Goal: Transaction & Acquisition: Purchase product/service

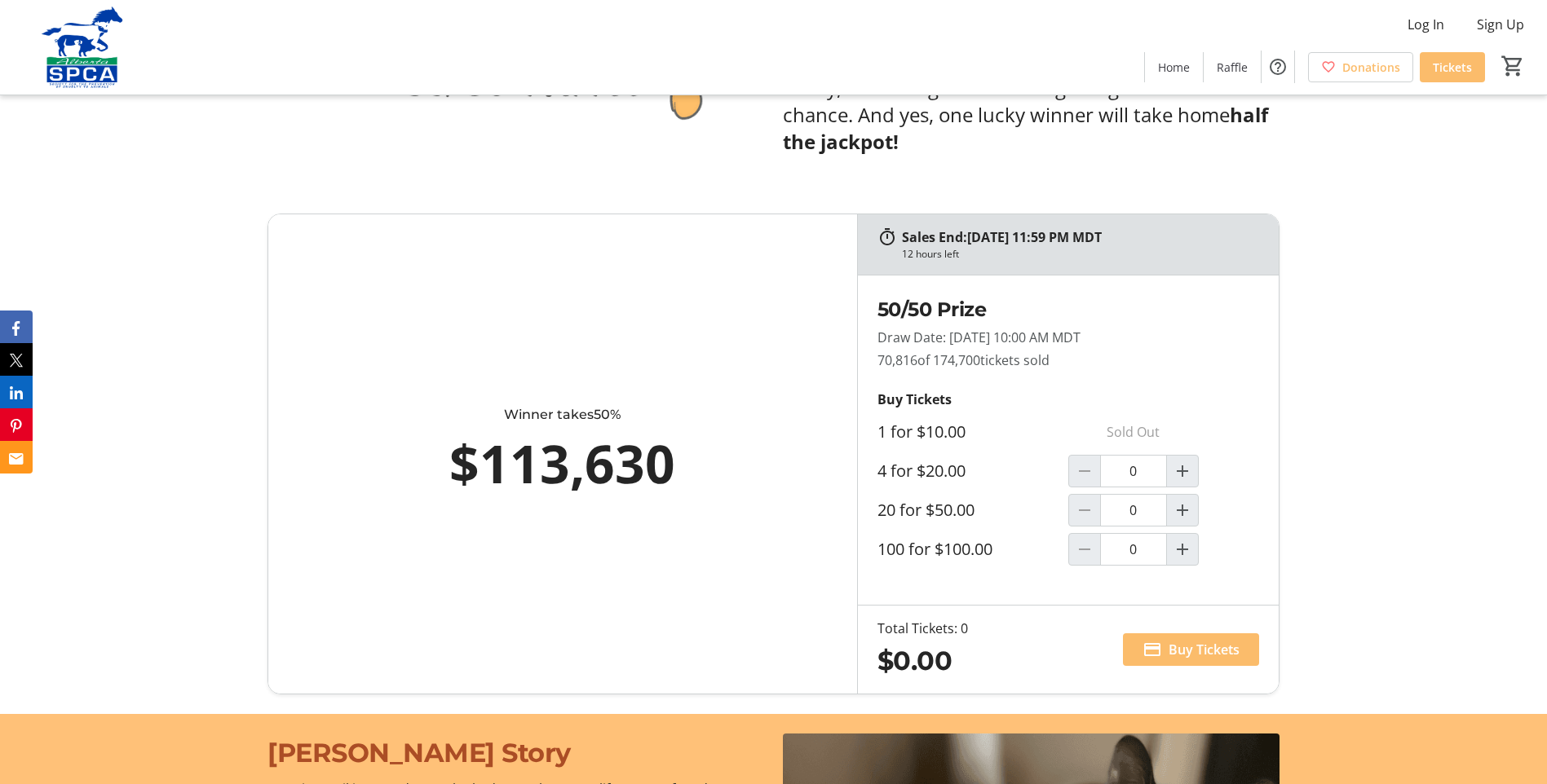
scroll to position [978, 0]
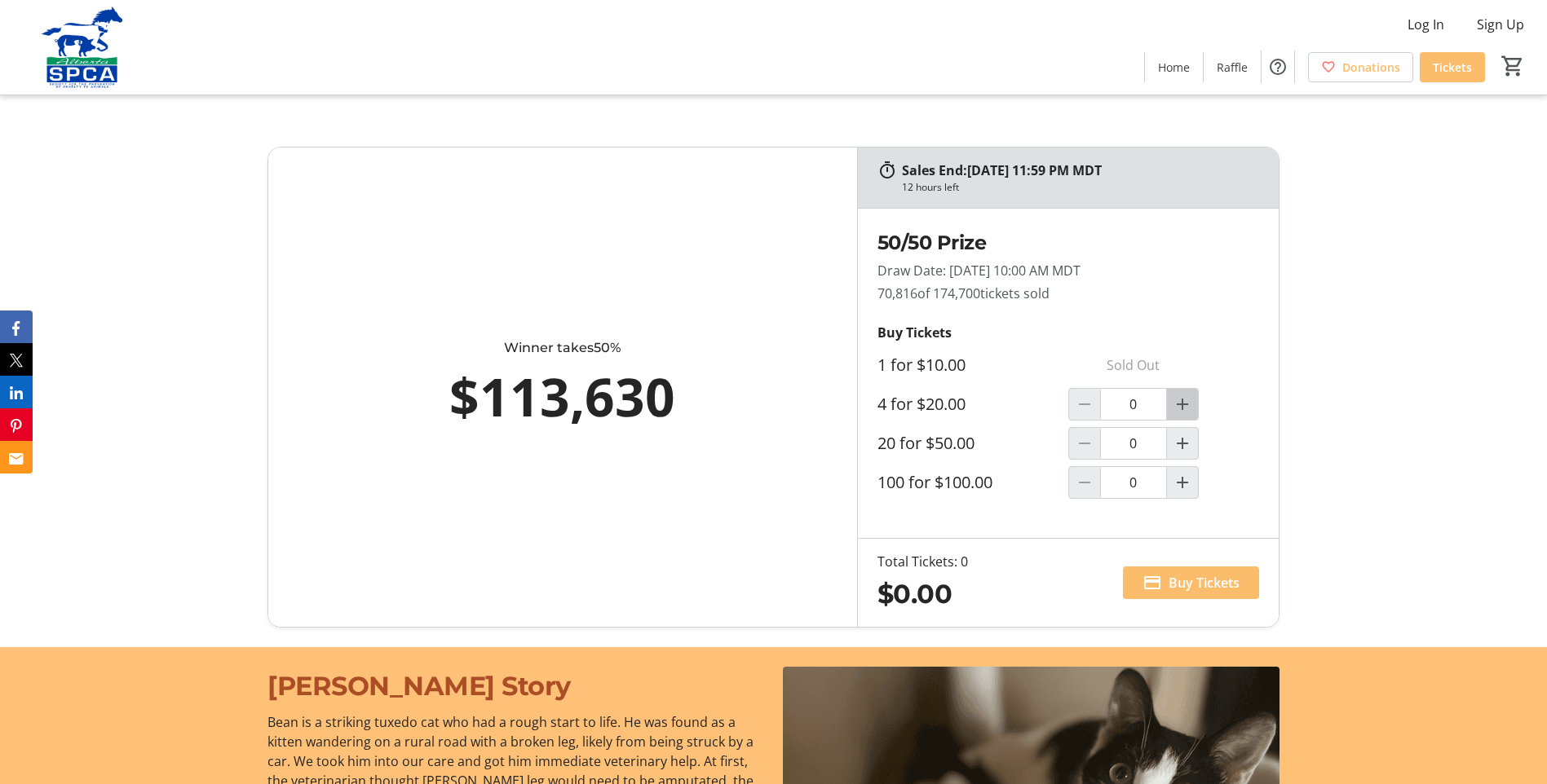
click at [1187, 408] on mat-icon "Increment by one" at bounding box center [1182, 404] width 19 height 19
click at [1092, 402] on mat-icon "Decrement by one" at bounding box center [1084, 404] width 19 height 19
click at [1193, 410] on span "Increment by one" at bounding box center [1182, 404] width 31 height 31
type input "1"
click at [1190, 581] on span "Buy Tickets" at bounding box center [1204, 582] width 71 height 19
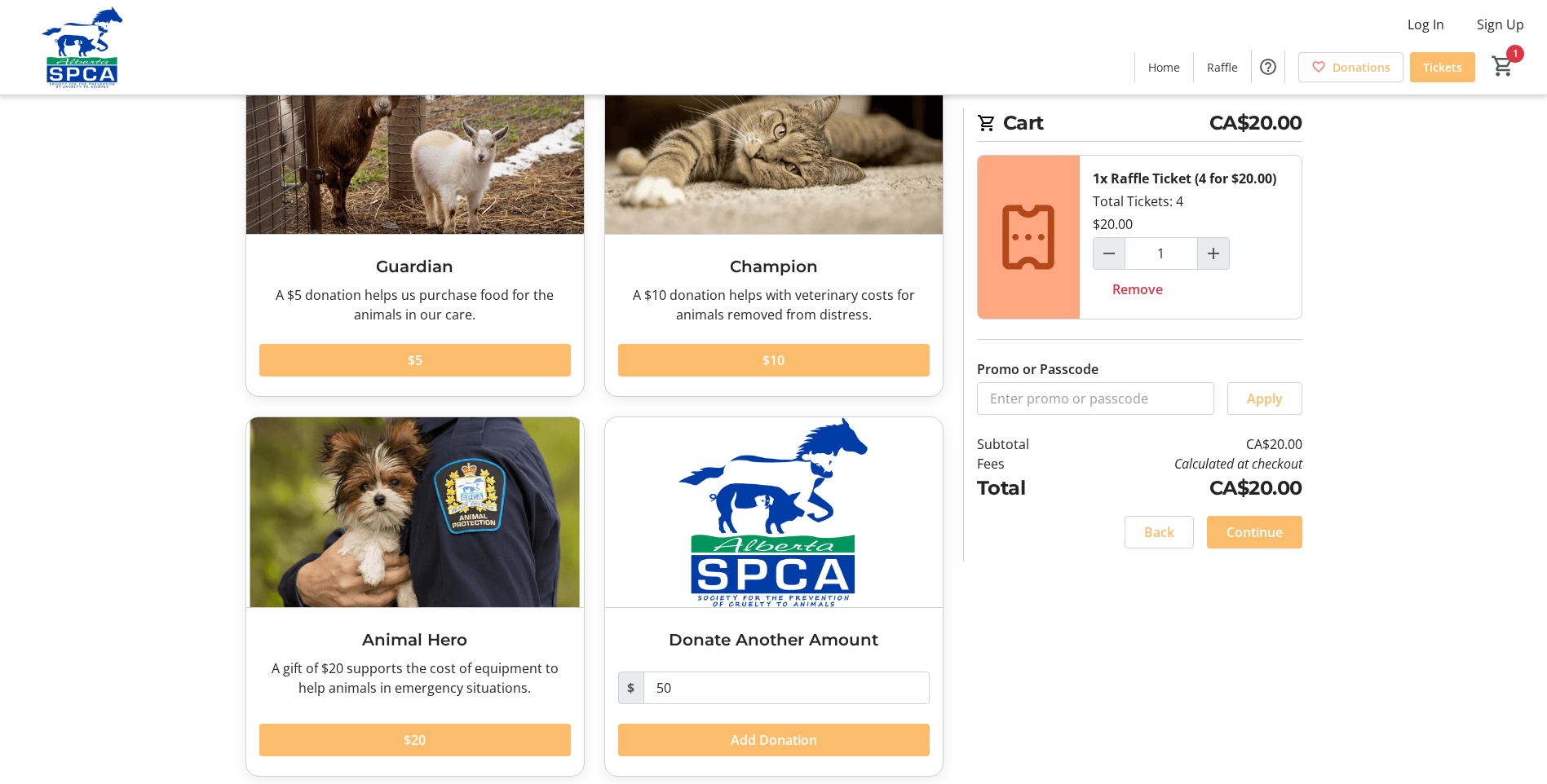
scroll to position [152, 0]
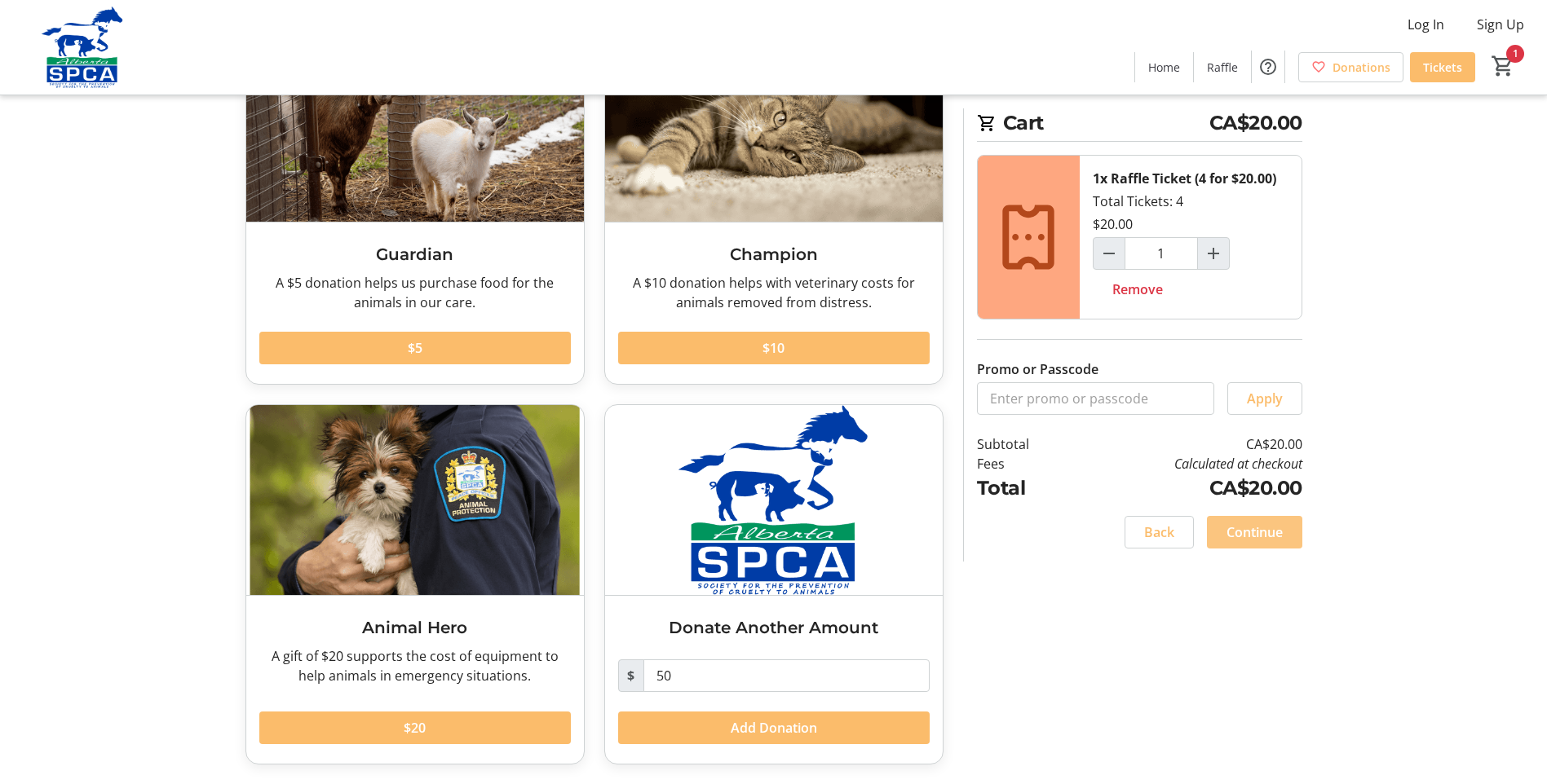
click at [1262, 547] on span at bounding box center [1254, 533] width 96 height 39
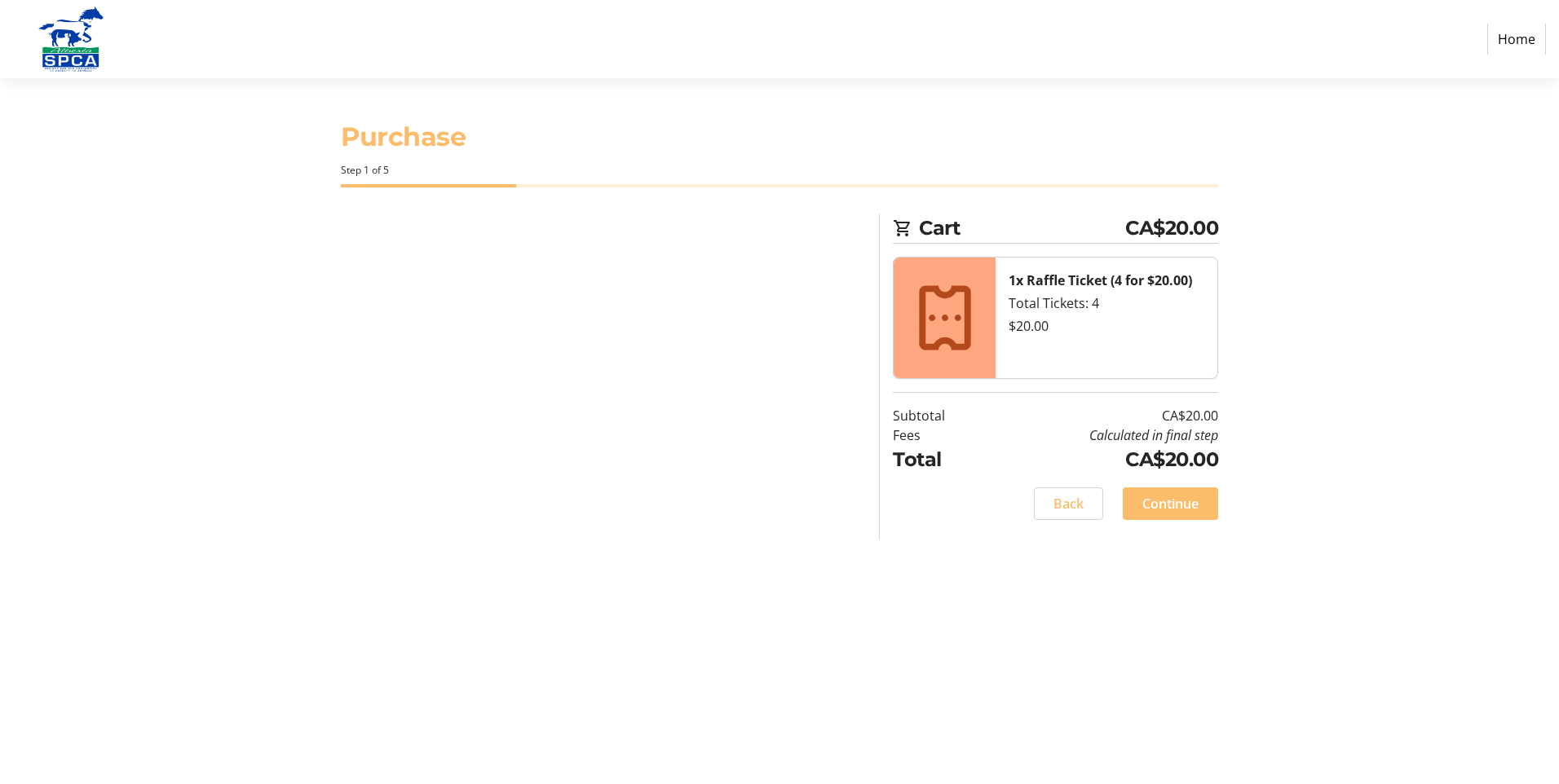
select select "CA"
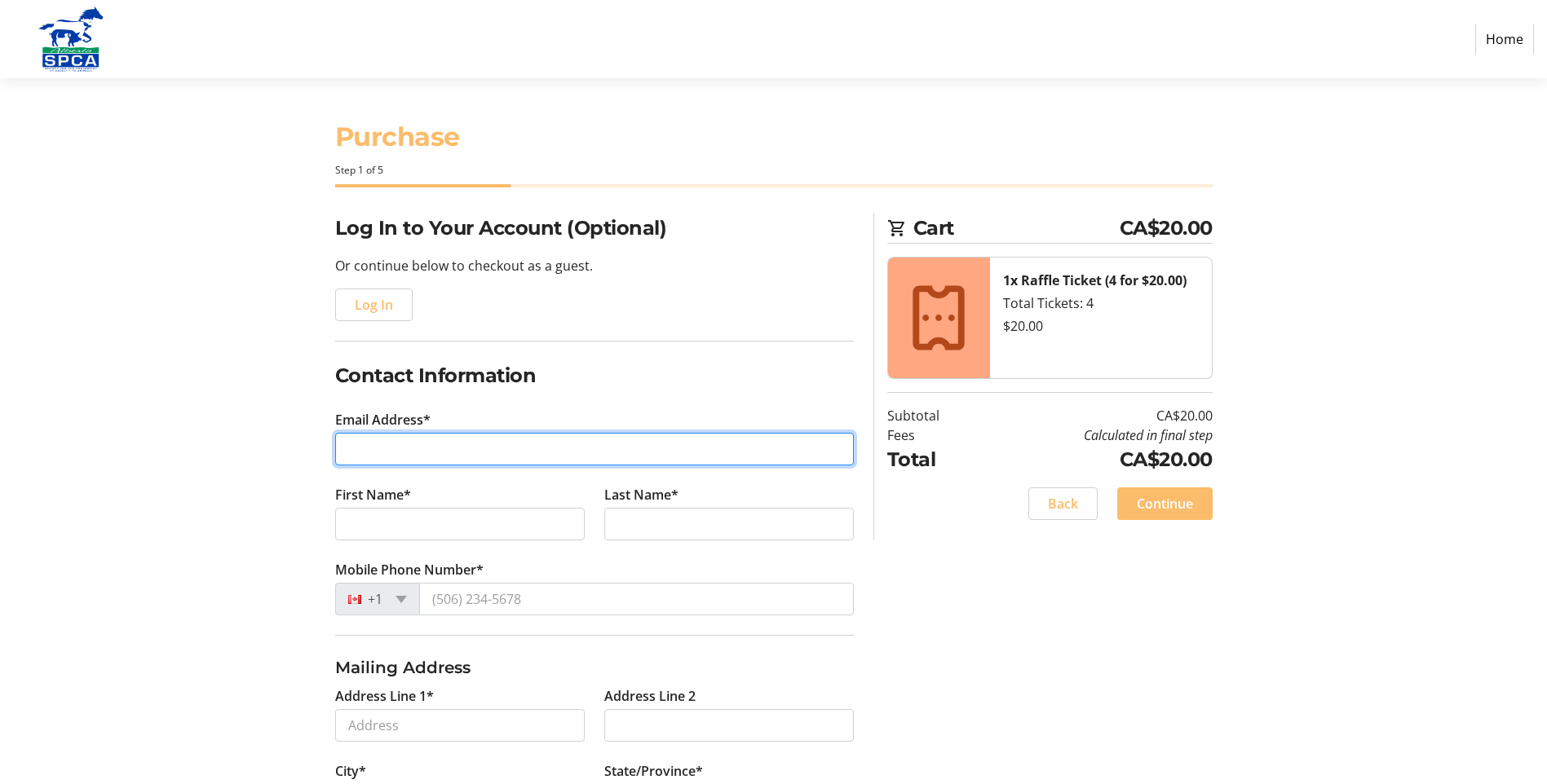
click at [406, 450] on input "Email Address*" at bounding box center [594, 449] width 518 height 33
type input "[EMAIL_ADDRESS][DOMAIN_NAME]"
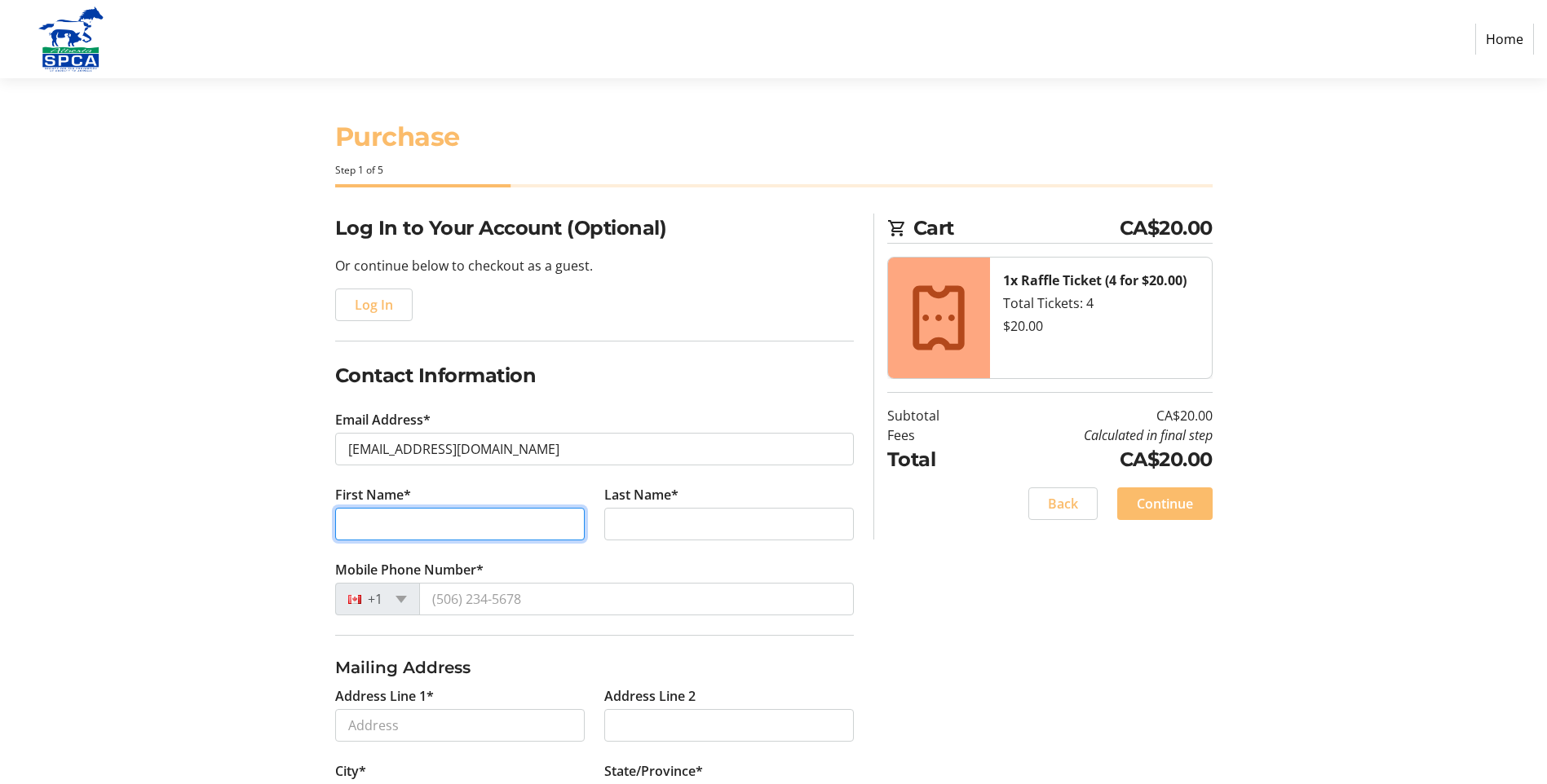
type input "[PERSON_NAME]"
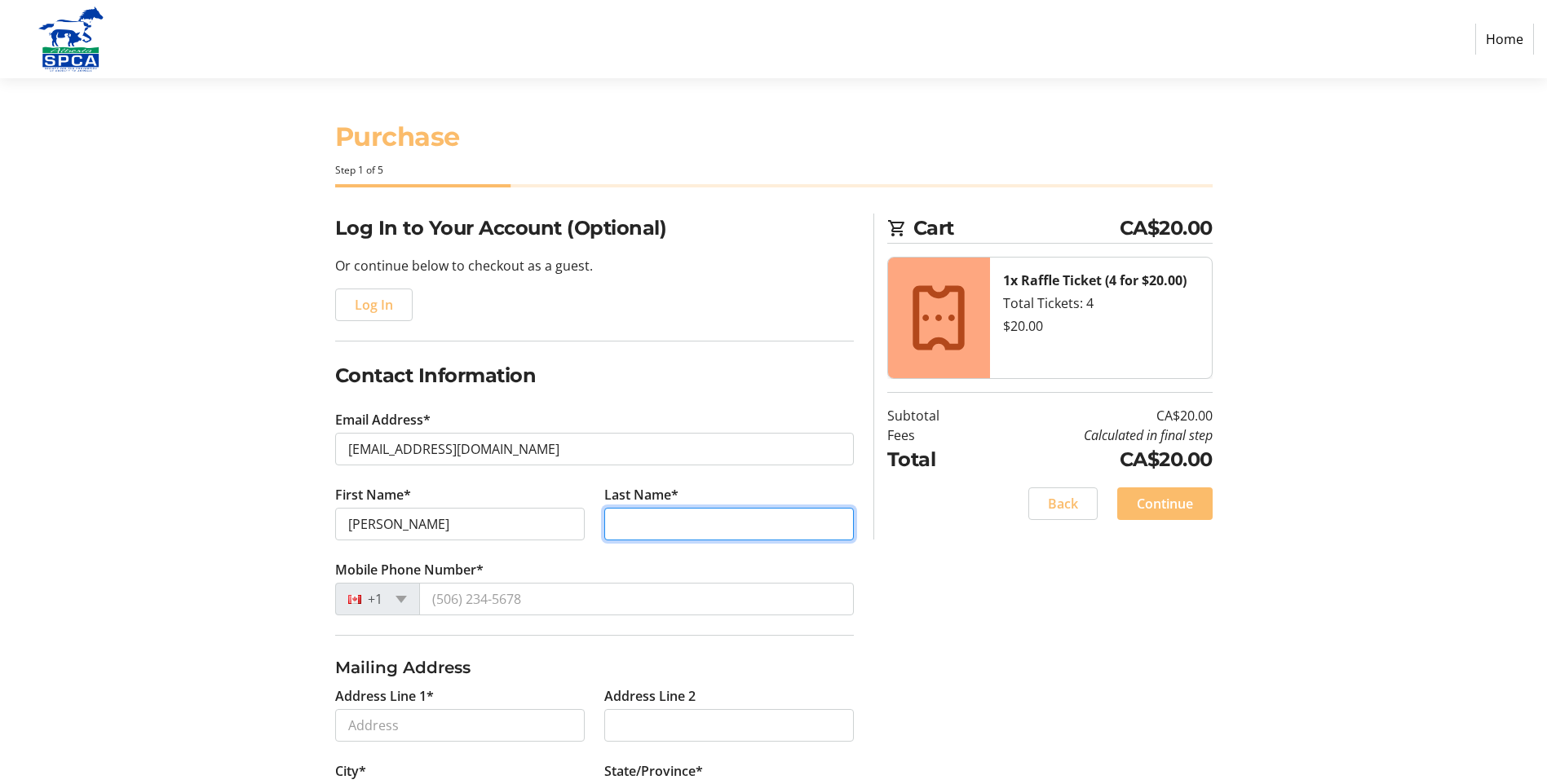
type input "[PERSON_NAME]"
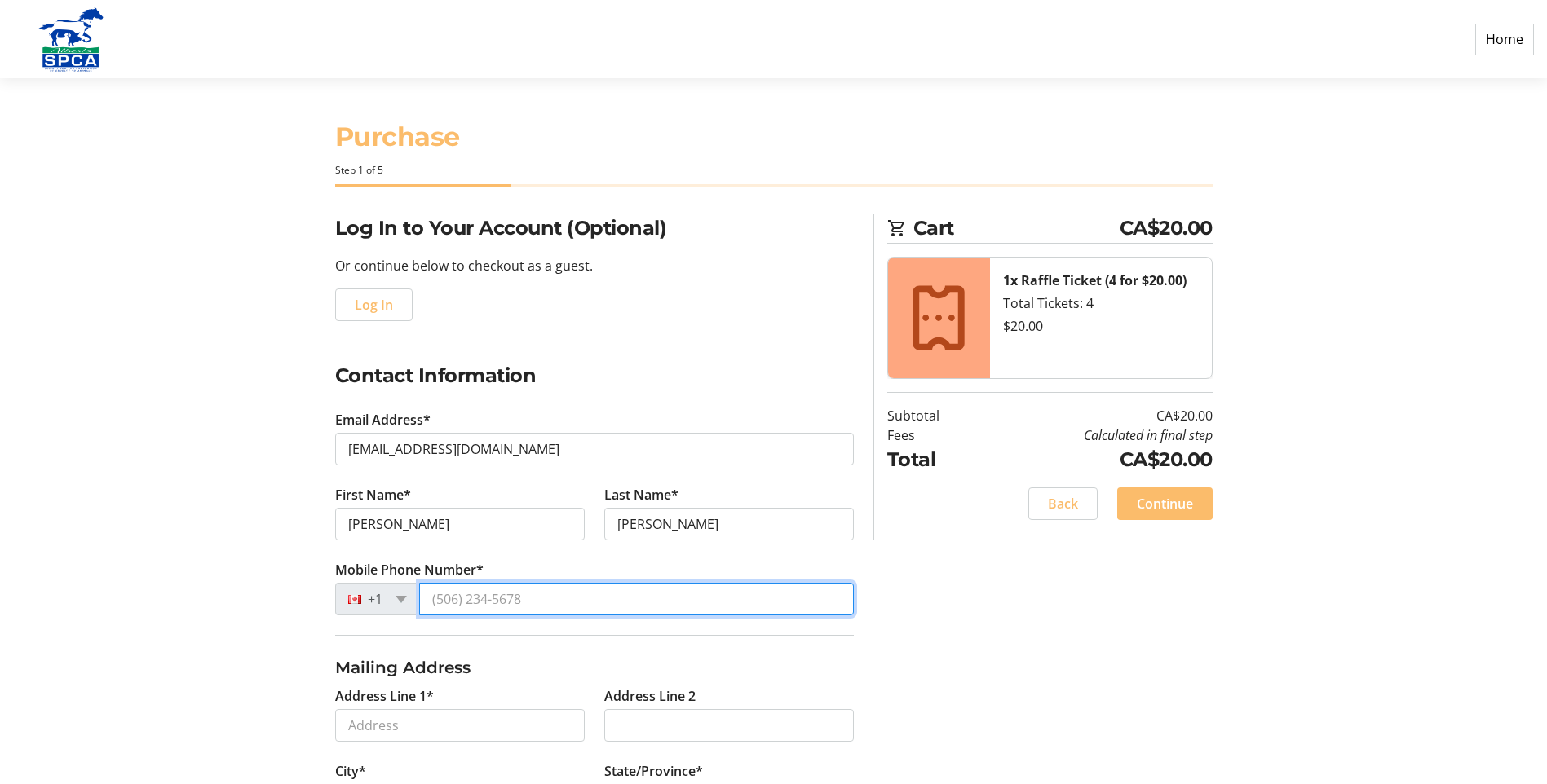
type input "[PHONE_NUMBER]"
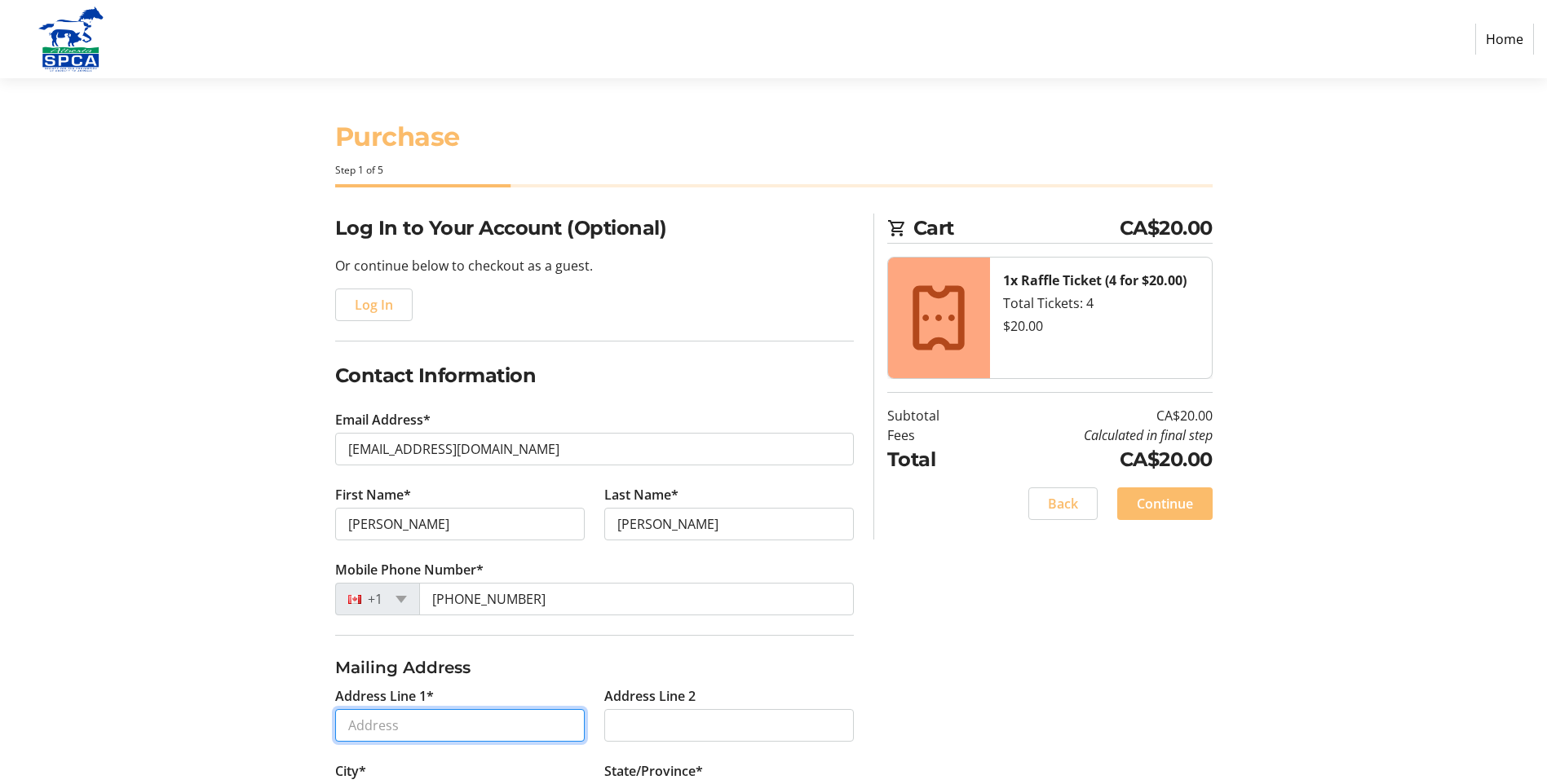
type input "[STREET_ADDRESS]"
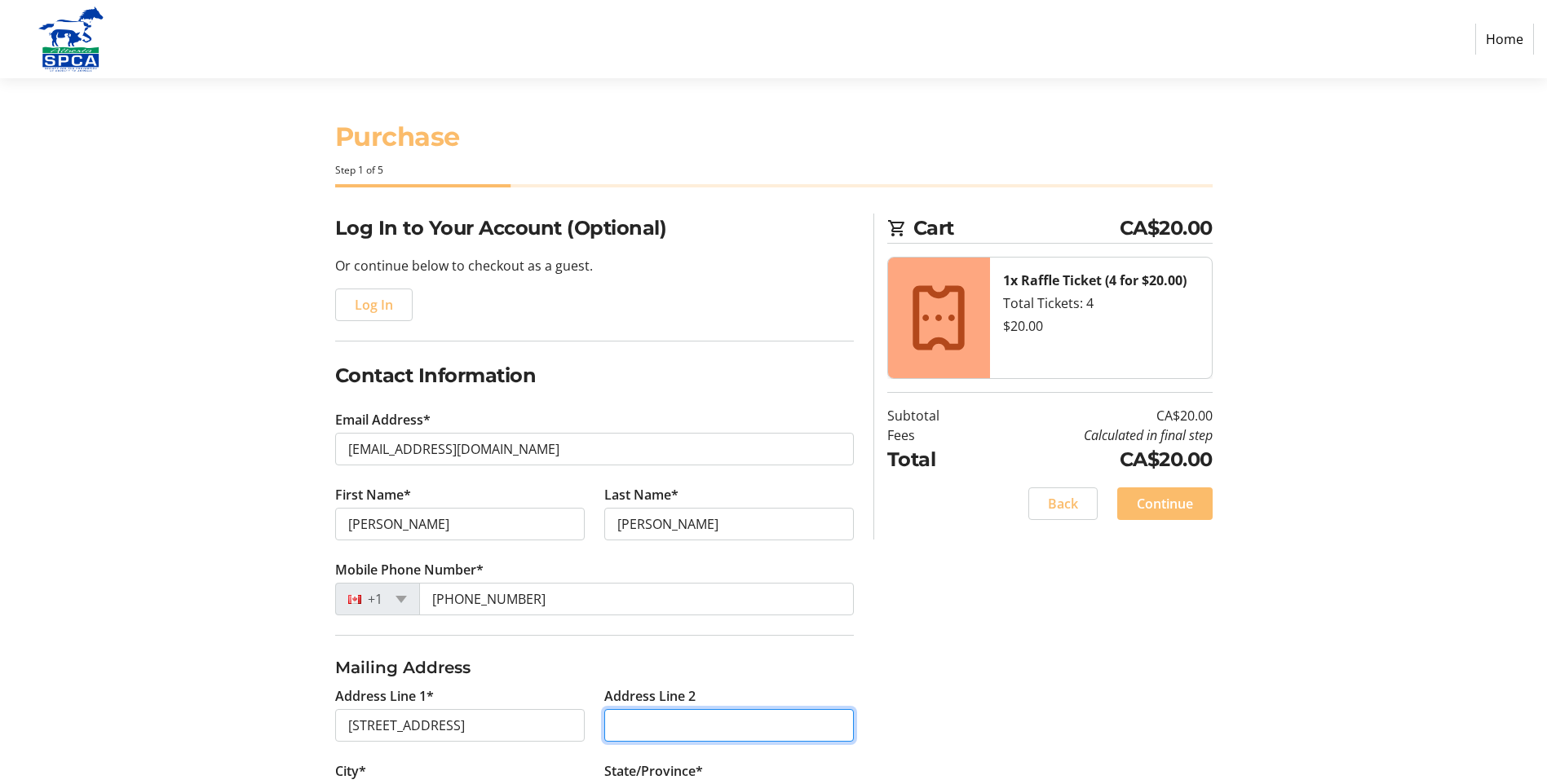
type input "[GEOGRAPHIC_DATA]"
select select "AB"
type input "T8X1L9"
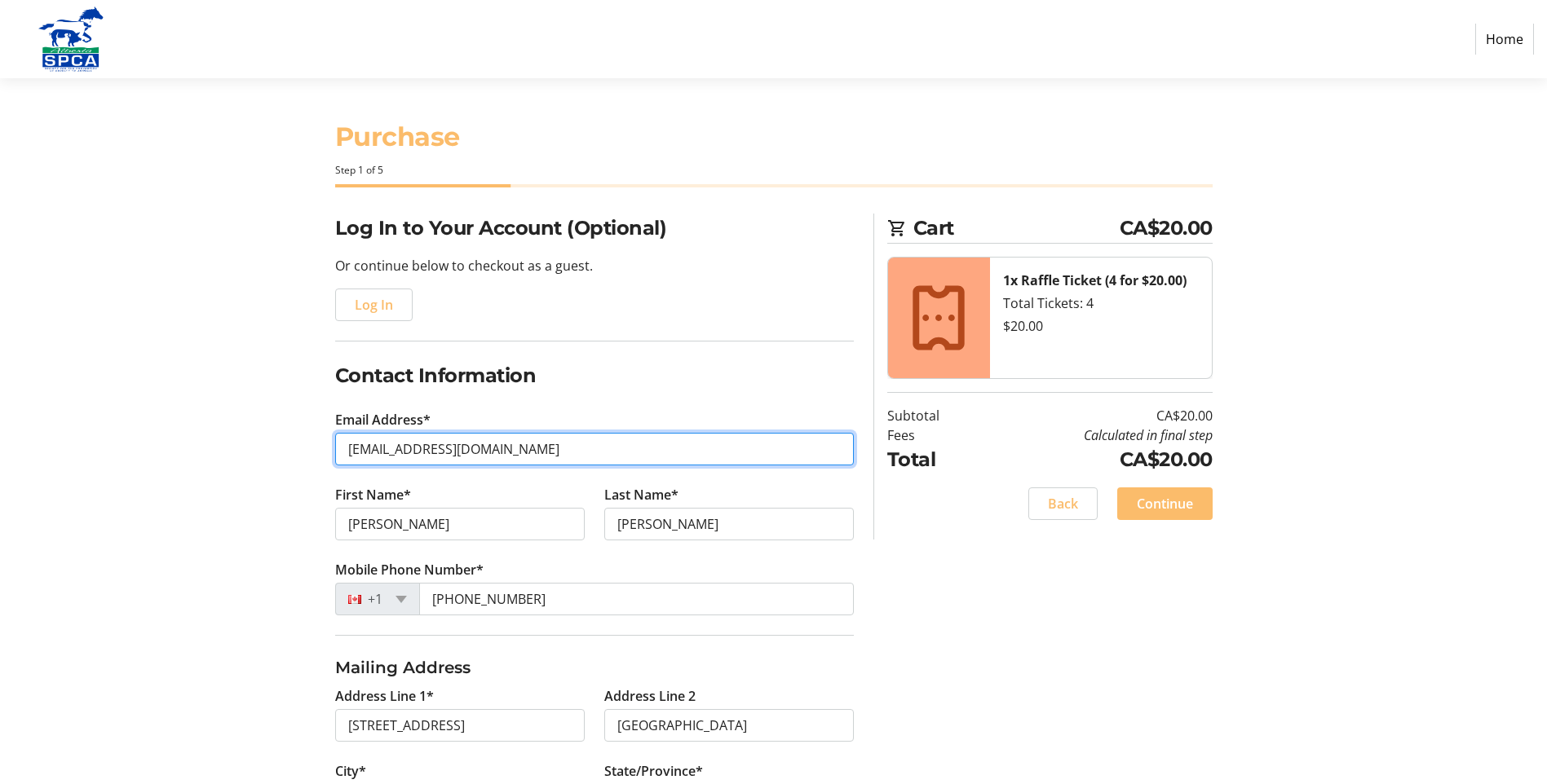
scroll to position [249, 0]
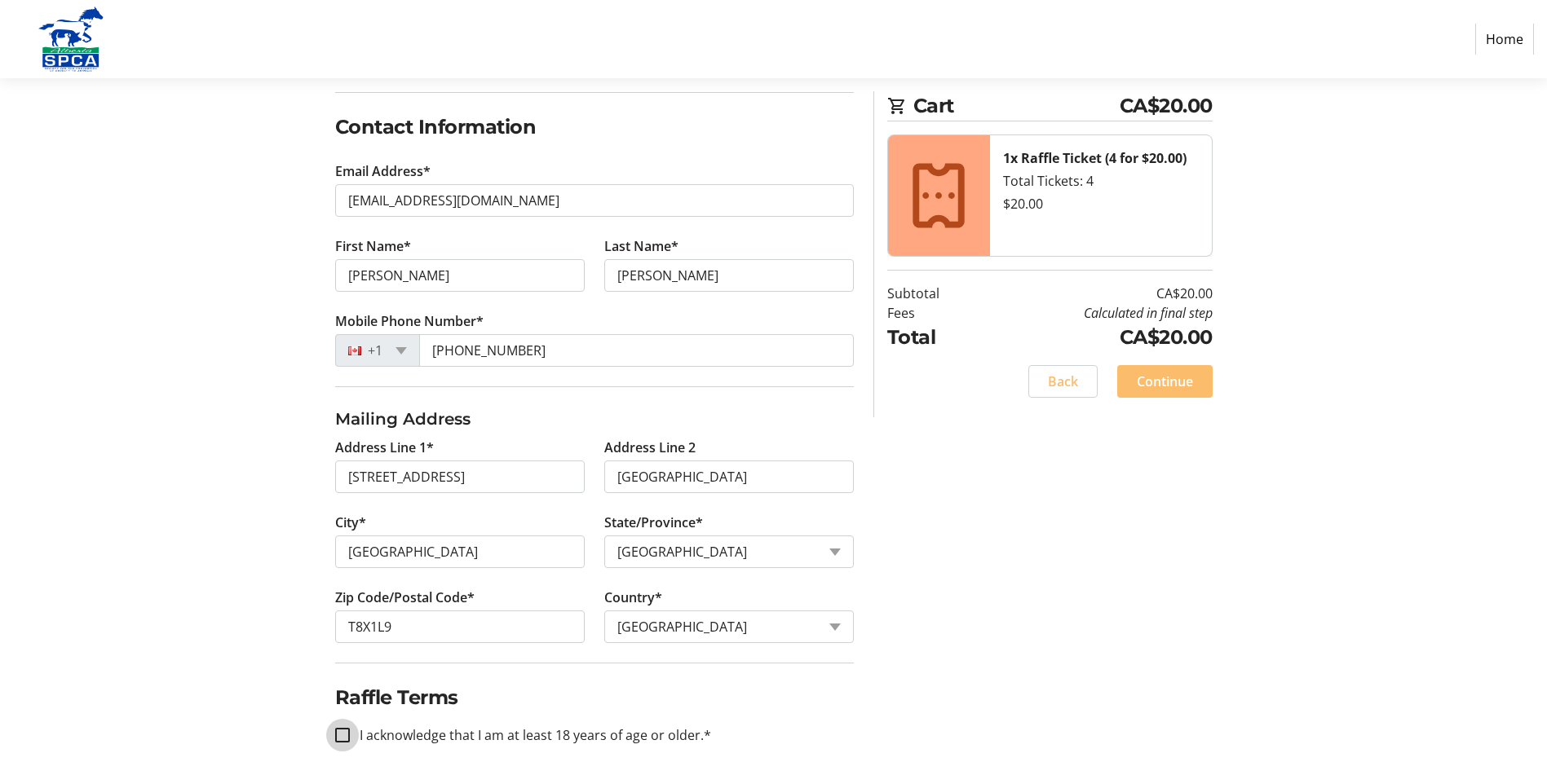
click at [349, 730] on input "I acknowledge that I am at least 18 years of age or older.*" at bounding box center [342, 735] width 14 height 14
checkbox input "true"
click at [1177, 380] on span "Continue" at bounding box center [1164, 381] width 56 height 19
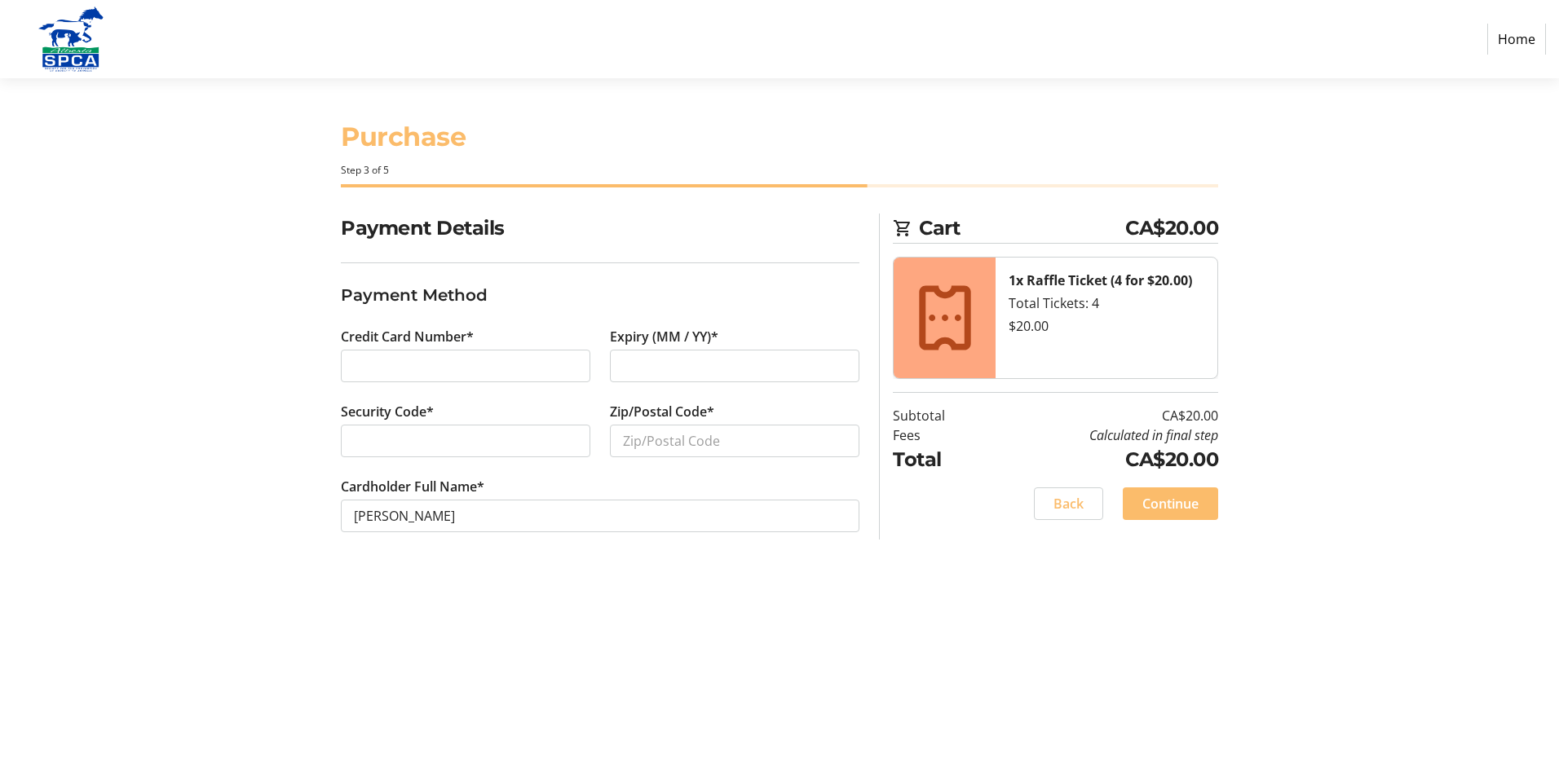
click at [351, 434] on div at bounding box center [465, 441] width 250 height 33
click at [706, 448] on input "Zip/Postal Code*" at bounding box center [734, 441] width 250 height 33
type input "T8X1L9"
click at [1170, 508] on span "Continue" at bounding box center [1170, 503] width 56 height 19
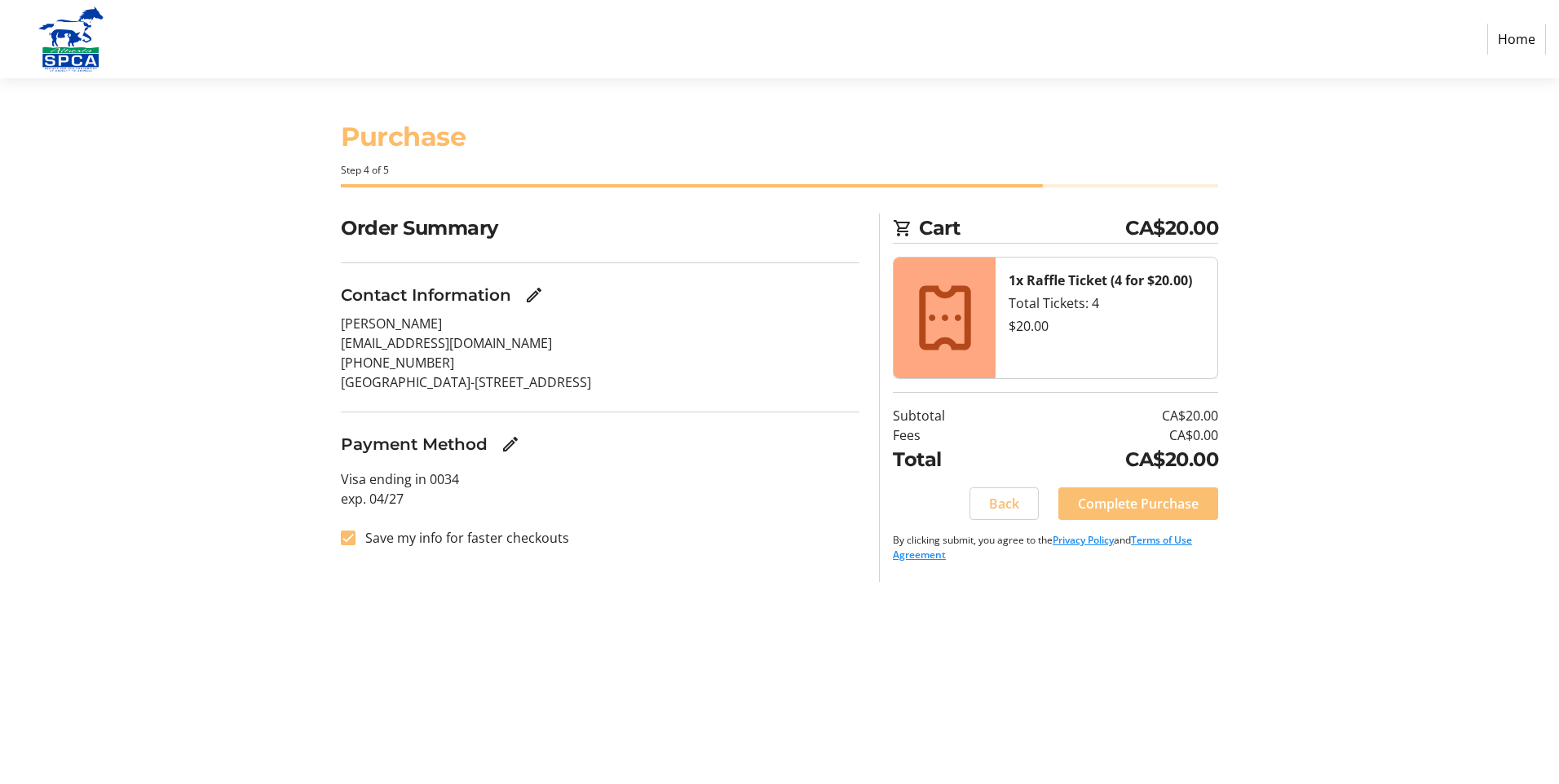
click at [1147, 507] on span "Complete Purchase" at bounding box center [1138, 503] width 121 height 19
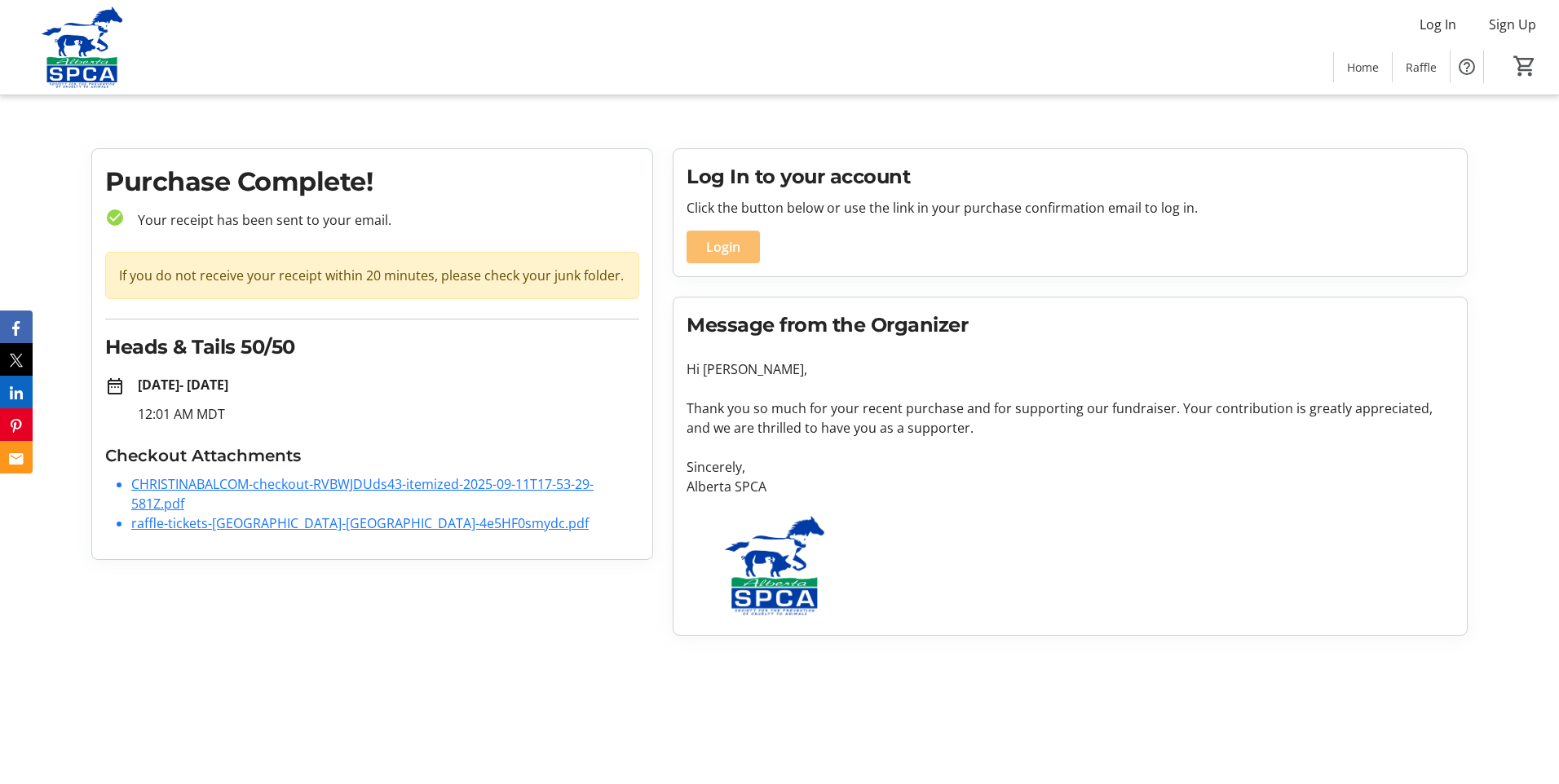
click at [489, 482] on link "CHRISTINABALCOM-checkout-RVBWJDUds43-itemized-2025-09-11T17-53-29-581Z.pdf" at bounding box center [362, 494] width 462 height 37
click at [381, 482] on link "CHRISTINABALCOM-checkout-RVBWJDUds43-itemized-2025-09-11T17-53-29-581Z.pdf" at bounding box center [362, 494] width 462 height 37
click at [366, 527] on link "raffle-tickets-[GEOGRAPHIC_DATA]-[GEOGRAPHIC_DATA]-4e5HF0smydc.pdf" at bounding box center [360, 523] width 457 height 18
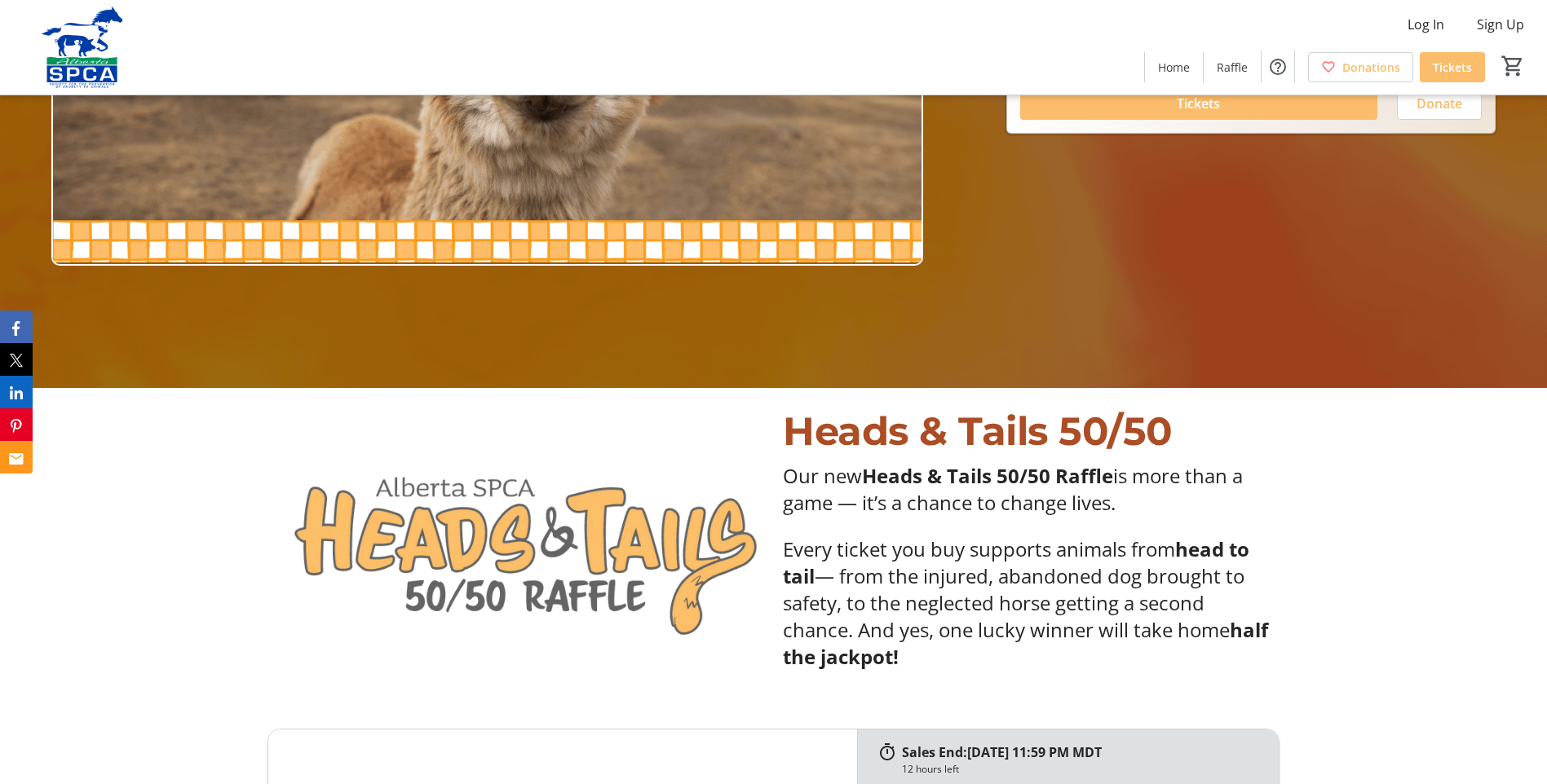
scroll to position [163, 0]
